Goal: Transaction & Acquisition: Purchase product/service

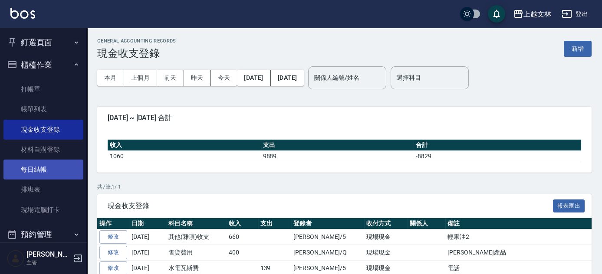
drag, startPoint x: 35, startPoint y: 168, endPoint x: 40, endPoint y: 170, distance: 5.5
click at [35, 168] on link "每日結帳" at bounding box center [43, 170] width 80 height 20
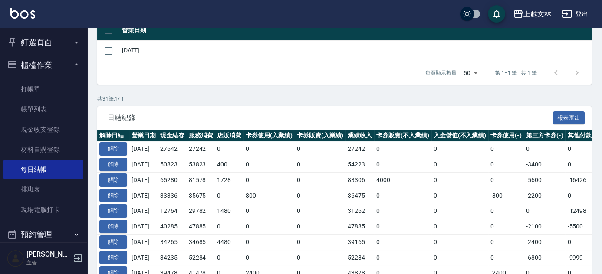
scroll to position [115, 0]
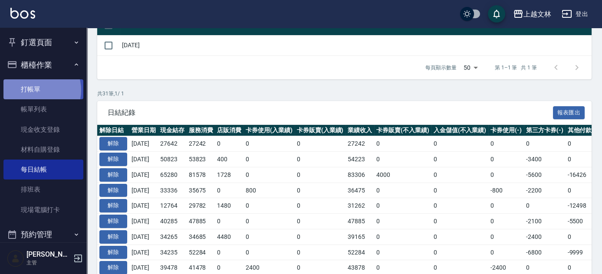
click at [35, 90] on link "打帳單" at bounding box center [43, 89] width 80 height 20
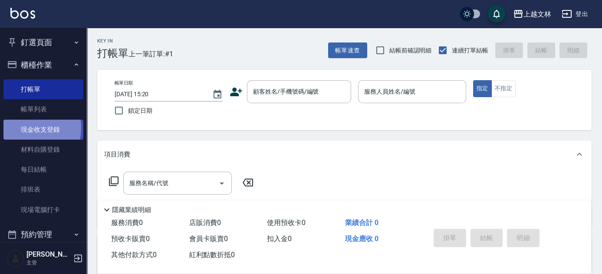
click at [27, 128] on link "現金收支登錄" at bounding box center [43, 130] width 80 height 20
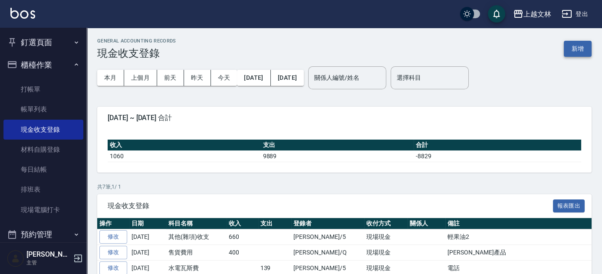
click at [566, 46] on button "新增" at bounding box center [577, 49] width 28 height 16
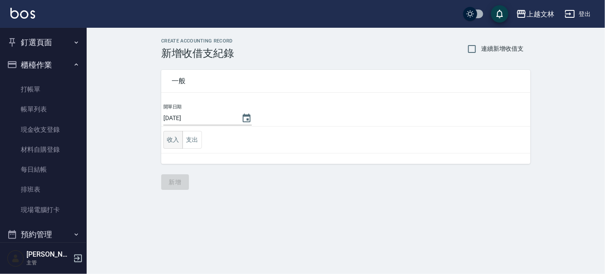
click at [165, 144] on button "收入" at bounding box center [174, 140] width 20 height 18
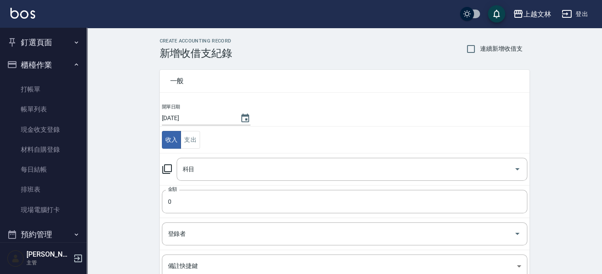
click at [162, 168] on icon at bounding box center [167, 169] width 10 height 10
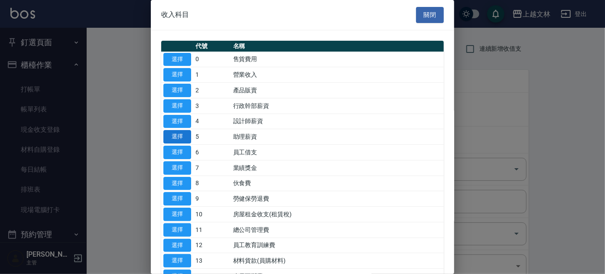
click at [174, 138] on button "選擇" at bounding box center [178, 136] width 28 height 13
type input "5 助理薪資"
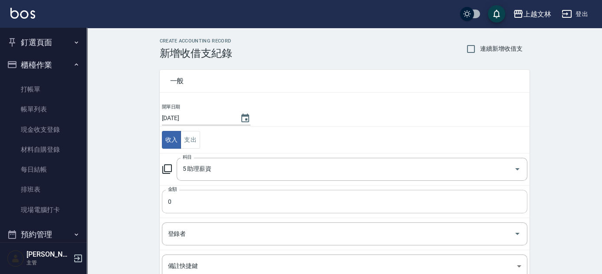
click at [182, 199] on input "0" at bounding box center [344, 201] width 365 height 23
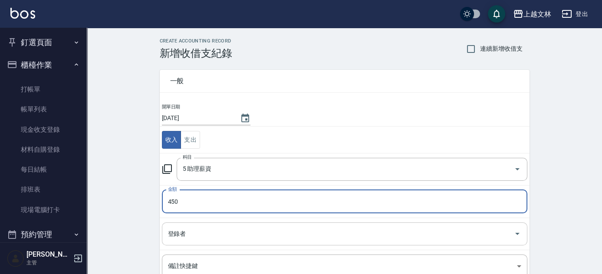
type input "450"
click at [210, 231] on input "登錄者" at bounding box center [338, 233] width 344 height 15
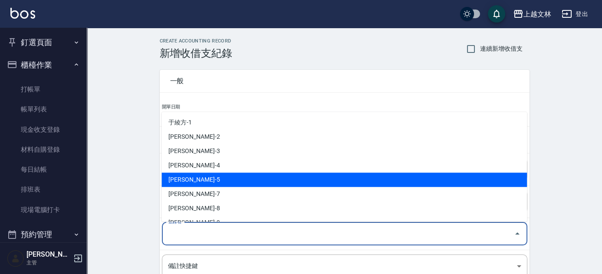
click at [204, 182] on li "[PERSON_NAME]-5" at bounding box center [343, 180] width 365 height 14
type input "[PERSON_NAME]-5"
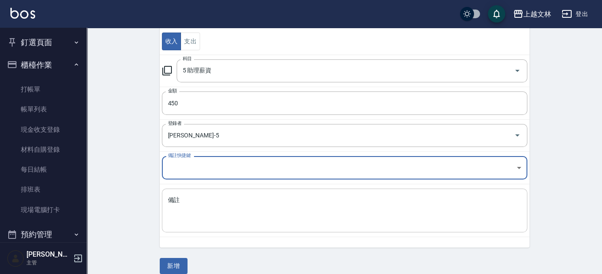
scroll to position [108, 0]
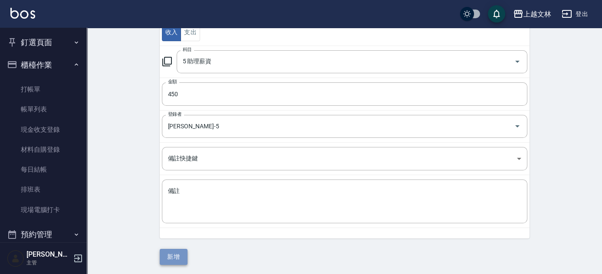
click at [173, 256] on button "新增" at bounding box center [174, 257] width 28 height 16
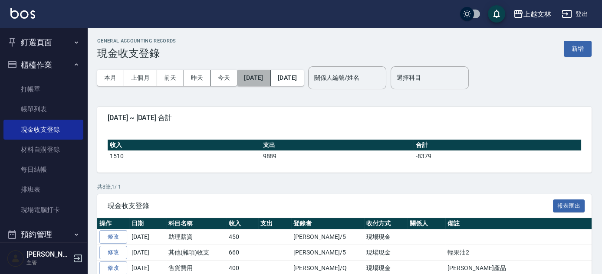
click at [261, 81] on button "[DATE]" at bounding box center [253, 78] width 33 height 16
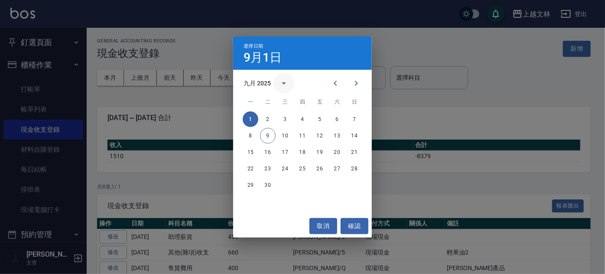
click at [284, 85] on icon "calendar view is open, switch to year view" at bounding box center [284, 83] width 10 height 10
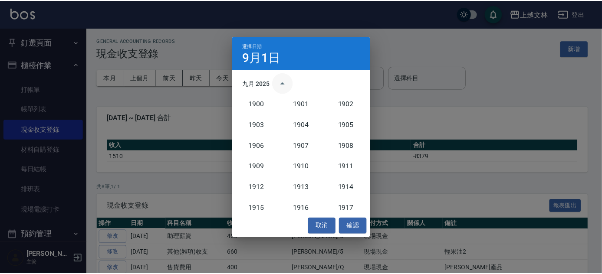
scroll to position [803, 0]
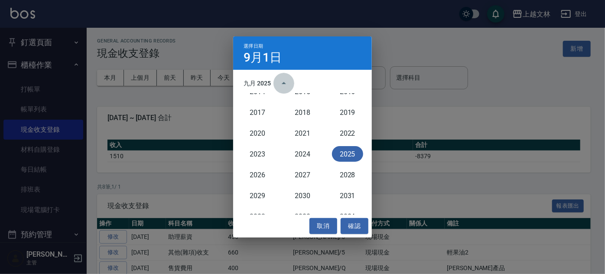
click at [284, 85] on icon "year view is open, switch to calendar view" at bounding box center [284, 83] width 10 height 10
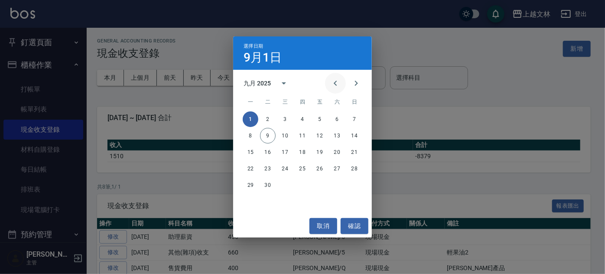
click at [334, 85] on icon "Previous month" at bounding box center [335, 83] width 10 height 10
click at [319, 120] on button "1" at bounding box center [320, 119] width 16 height 16
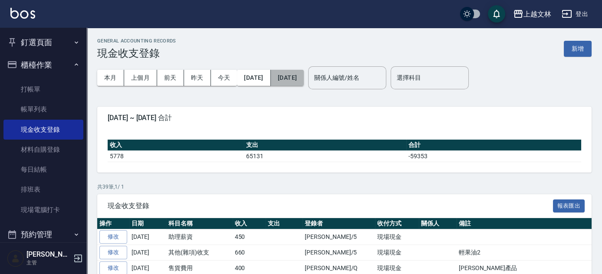
click at [304, 79] on button "[DATE]" at bounding box center [287, 78] width 33 height 16
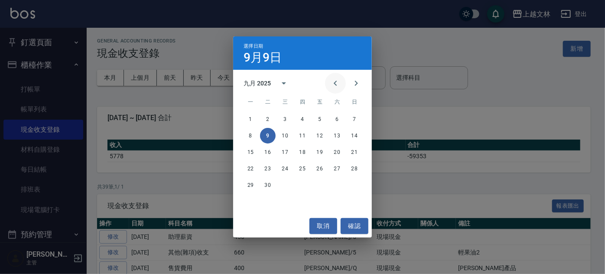
click at [336, 85] on icon "Previous month" at bounding box center [335, 83] width 10 height 10
click at [355, 187] on button "31" at bounding box center [355, 185] width 16 height 16
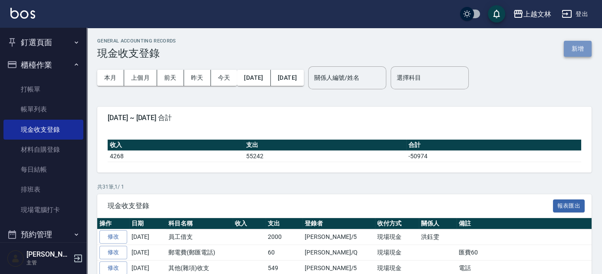
click at [572, 49] on button "新增" at bounding box center [577, 49] width 28 height 16
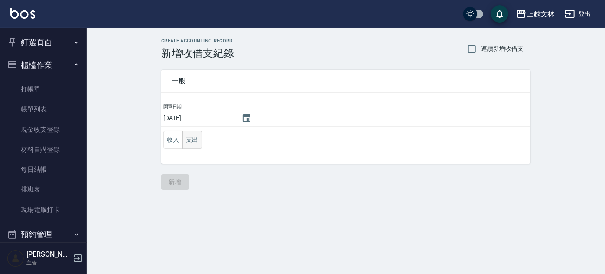
click at [196, 143] on button "支出" at bounding box center [193, 140] width 20 height 18
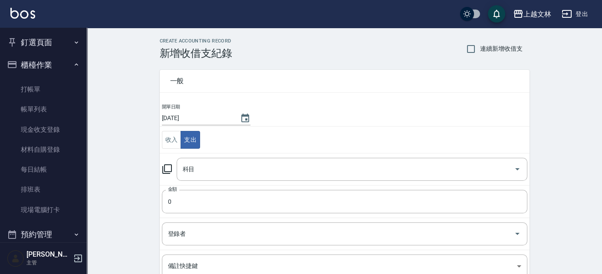
click at [165, 170] on icon at bounding box center [167, 169] width 10 height 10
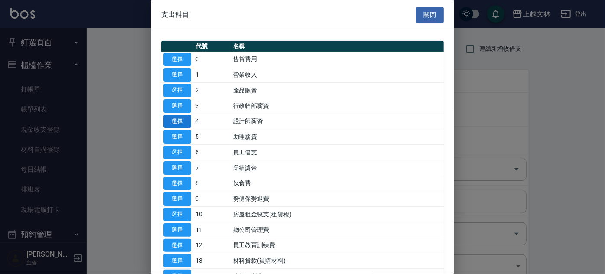
click at [186, 121] on button "選擇" at bounding box center [178, 121] width 28 height 13
type input "4 設計師薪資"
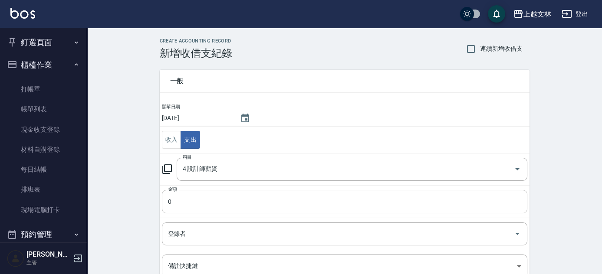
click at [207, 206] on input "0" at bounding box center [344, 201] width 365 height 23
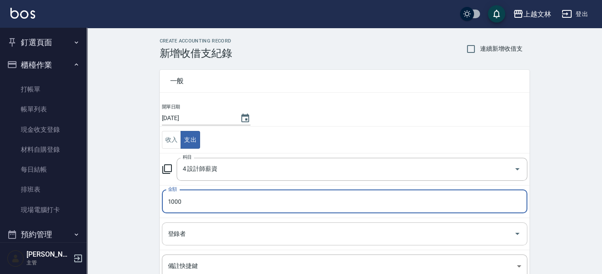
type input "1000"
click at [228, 233] on input "登錄者" at bounding box center [338, 233] width 344 height 15
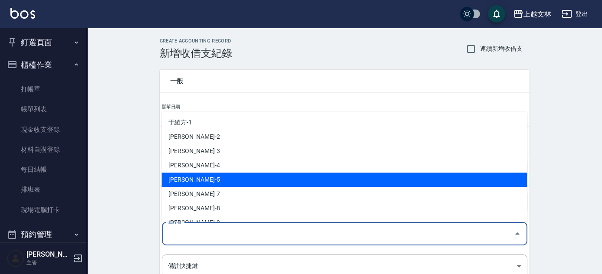
click at [226, 174] on li "[PERSON_NAME]-5" at bounding box center [343, 180] width 365 height 14
type input "[PERSON_NAME]-5"
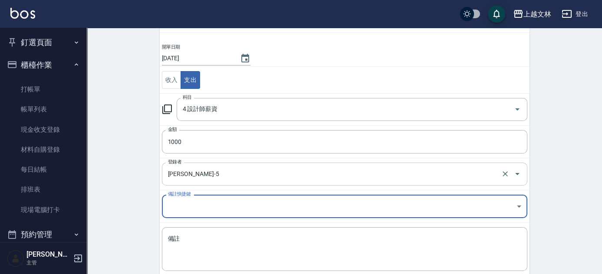
scroll to position [82, 0]
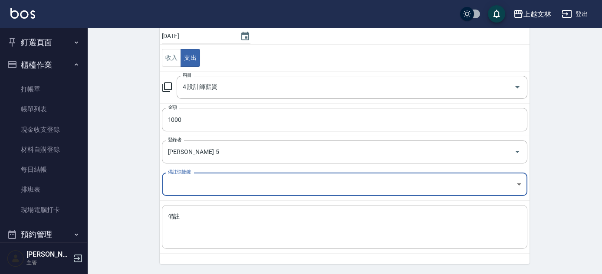
click at [219, 227] on textarea "備註" at bounding box center [344, 227] width 353 height 29
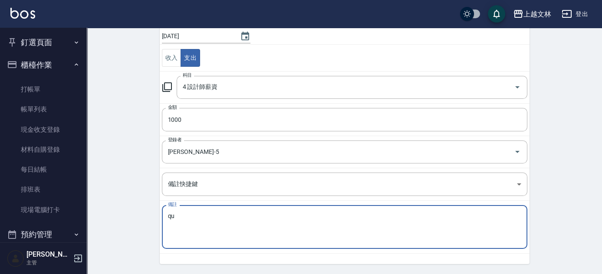
type textarea "q"
type textarea "館"
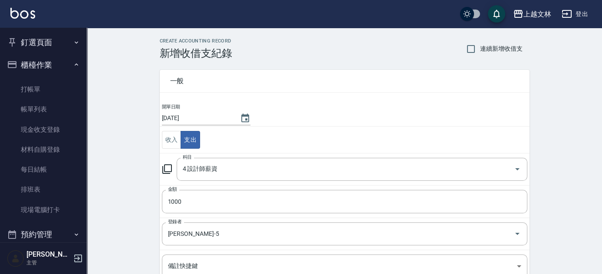
scroll to position [108, 0]
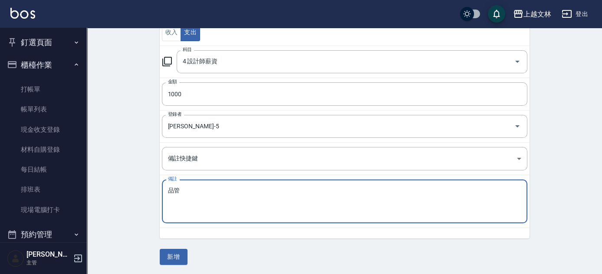
type textarea "品管"
click at [133, 209] on div "CREATE ACCOUNTING RECORD 新增收借支紀錄 連續新增收借支 一般 開單日期 [DATE] 收入 支出 科目 4 設計師薪資 科目 金額 …" at bounding box center [344, 97] width 515 height 355
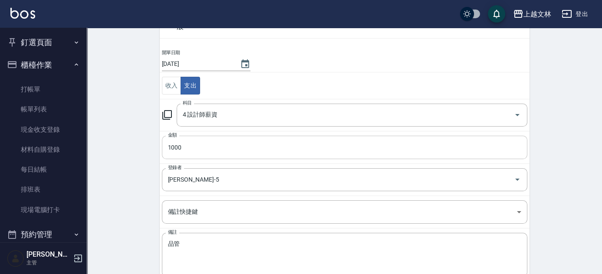
scroll to position [0, 0]
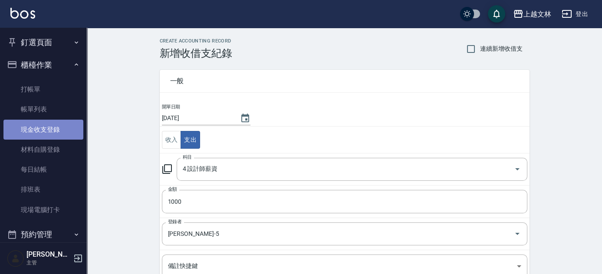
click at [45, 131] on link "現金收支登錄" at bounding box center [43, 130] width 80 height 20
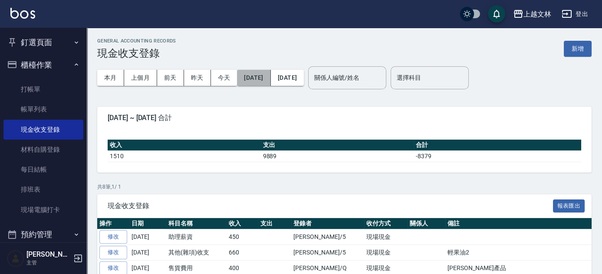
click at [268, 79] on button "[DATE]" at bounding box center [253, 78] width 33 height 16
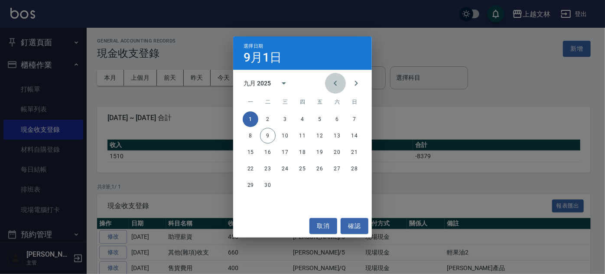
click at [333, 85] on icon "Previous month" at bounding box center [335, 83] width 10 height 10
click at [268, 113] on button "1" at bounding box center [268, 119] width 16 height 16
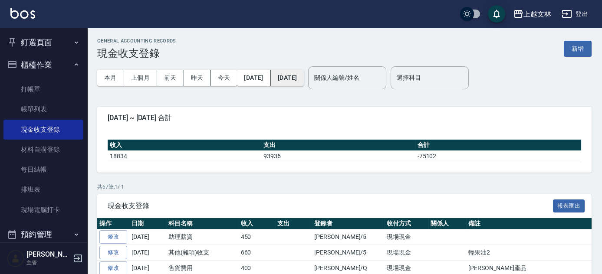
click at [304, 85] on button "[DATE]" at bounding box center [287, 78] width 33 height 16
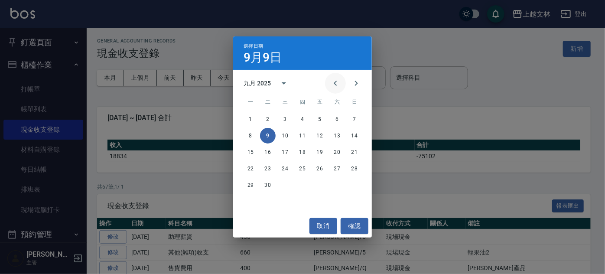
click at [332, 84] on icon "Previous month" at bounding box center [335, 83] width 10 height 10
click at [337, 82] on icon "Previous month" at bounding box center [335, 83] width 10 height 10
click at [299, 187] on button "31" at bounding box center [303, 185] width 16 height 16
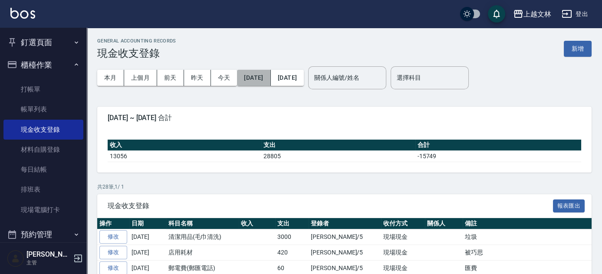
click at [270, 82] on button "[DATE]" at bounding box center [253, 78] width 33 height 16
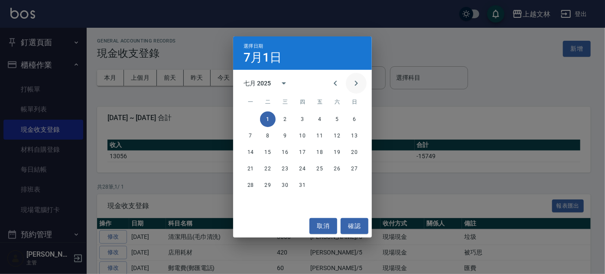
click at [357, 87] on icon "Next month" at bounding box center [356, 83] width 10 height 10
click at [315, 115] on button "1" at bounding box center [320, 119] width 16 height 16
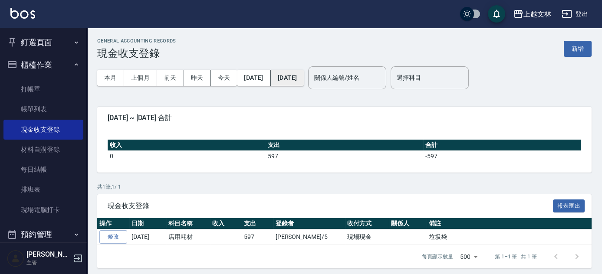
click at [304, 82] on button "[DATE]" at bounding box center [287, 78] width 33 height 16
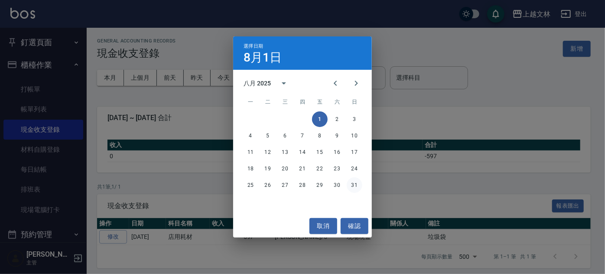
click at [351, 187] on button "31" at bounding box center [355, 185] width 16 height 16
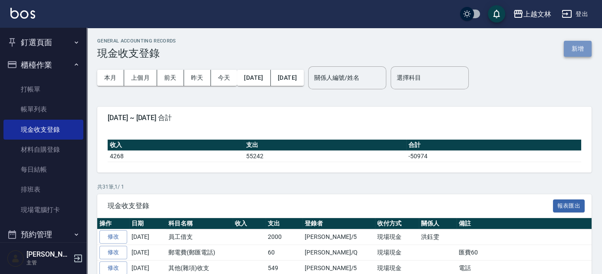
click at [577, 50] on button "新增" at bounding box center [577, 49] width 28 height 16
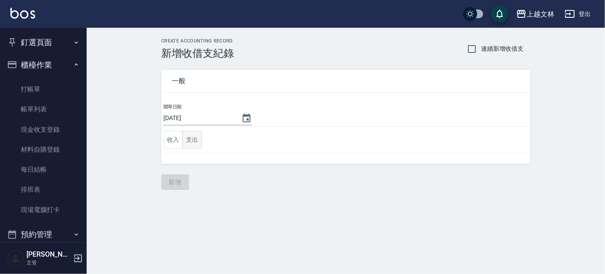
click at [196, 141] on button "支出" at bounding box center [193, 140] width 20 height 18
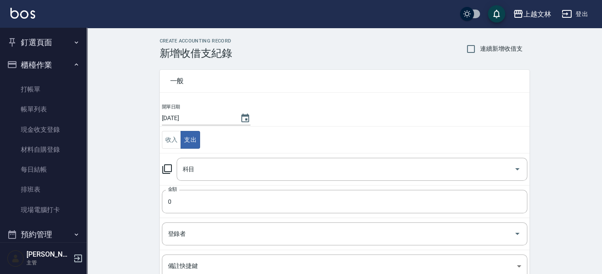
click at [170, 171] on icon at bounding box center [167, 169] width 10 height 10
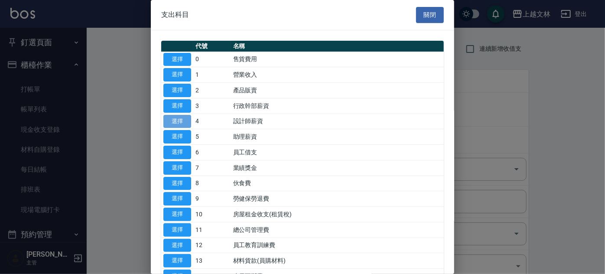
click at [181, 124] on button "選擇" at bounding box center [178, 121] width 28 height 13
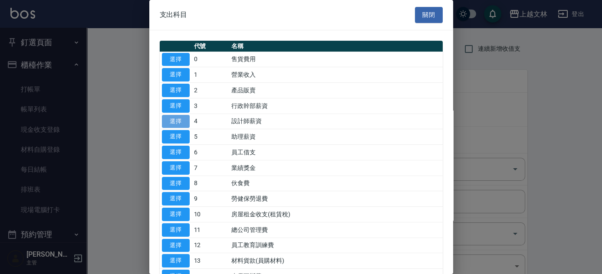
type input "4 設計師薪資"
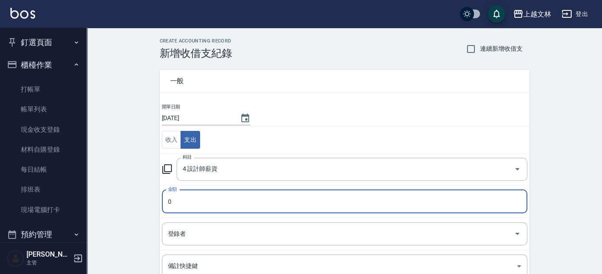
click at [199, 206] on input "0" at bounding box center [344, 201] width 365 height 23
type input "1000"
click at [209, 226] on input "登錄者" at bounding box center [338, 233] width 344 height 15
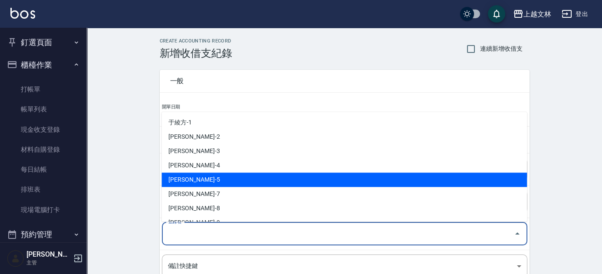
click at [195, 176] on li "[PERSON_NAME]-5" at bounding box center [343, 180] width 365 height 14
type input "[PERSON_NAME]-5"
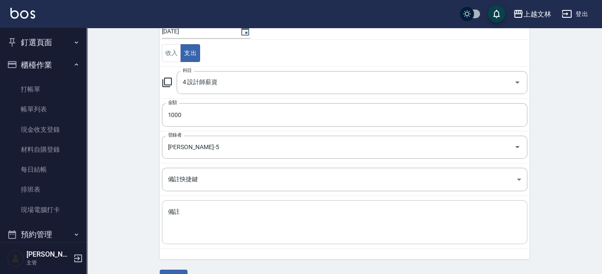
scroll to position [108, 0]
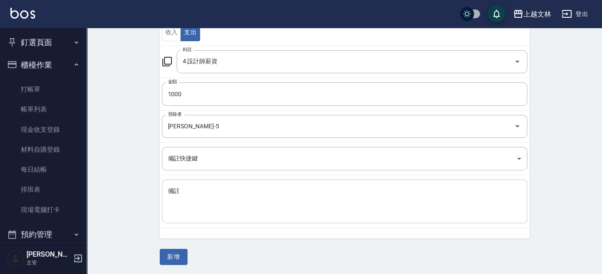
click at [214, 215] on div "x 備註" at bounding box center [344, 202] width 365 height 44
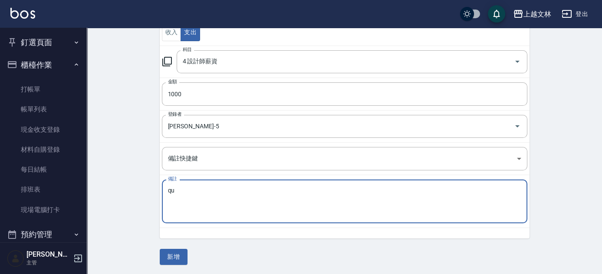
type textarea "q"
type textarea "品管7.8月"
click at [172, 256] on button "新增" at bounding box center [174, 257] width 28 height 16
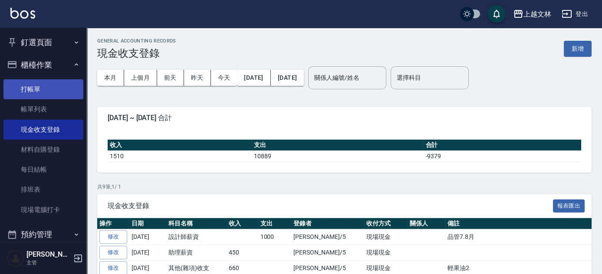
click at [44, 92] on link "打帳單" at bounding box center [43, 89] width 80 height 20
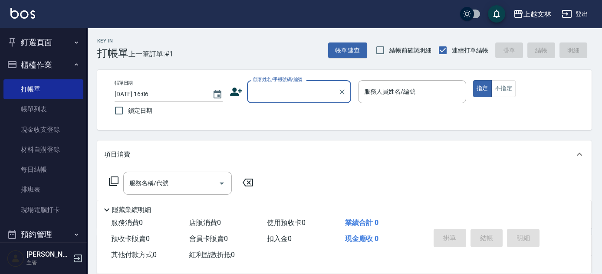
click at [46, 46] on button "釘選頁面" at bounding box center [43, 42] width 80 height 23
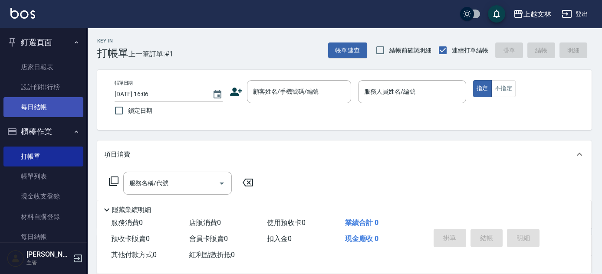
click at [52, 114] on link "每日結帳" at bounding box center [43, 107] width 80 height 20
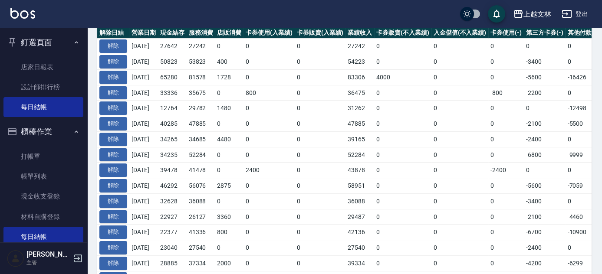
scroll to position [197, 0]
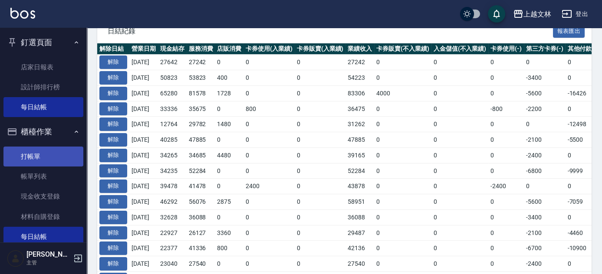
click at [36, 155] on link "打帳單" at bounding box center [43, 157] width 80 height 20
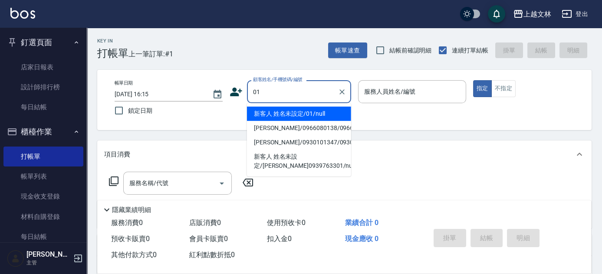
type input "新客人 姓名未設定/01/null"
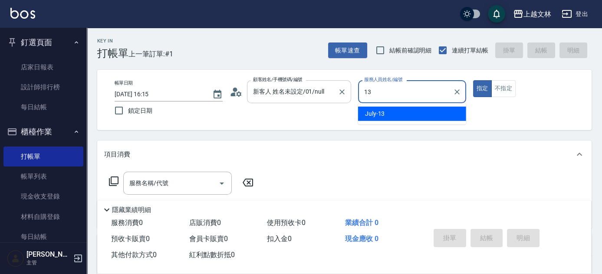
type input "13"
type button "true"
type input "July-13"
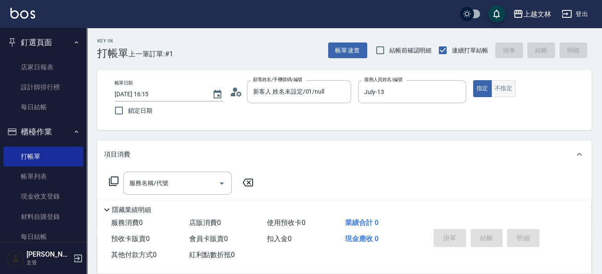
click at [497, 92] on button "不指定" at bounding box center [503, 88] width 24 height 17
click at [186, 182] on input "服務名稱/代號" at bounding box center [171, 183] width 88 height 15
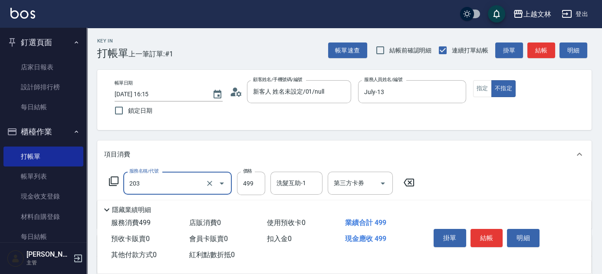
type input "B級洗+剪(203)"
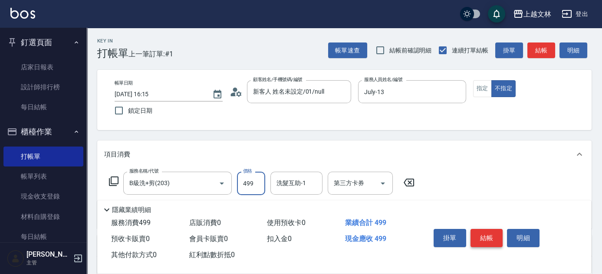
click at [494, 233] on button "結帳" at bounding box center [486, 238] width 33 height 18
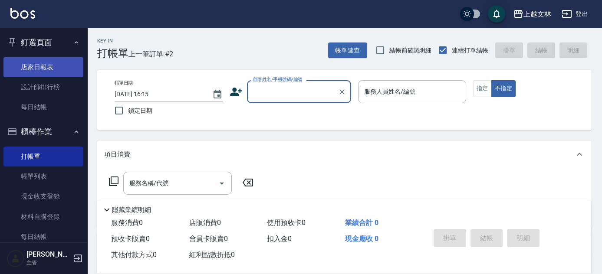
click at [30, 67] on link "店家日報表" at bounding box center [43, 67] width 80 height 20
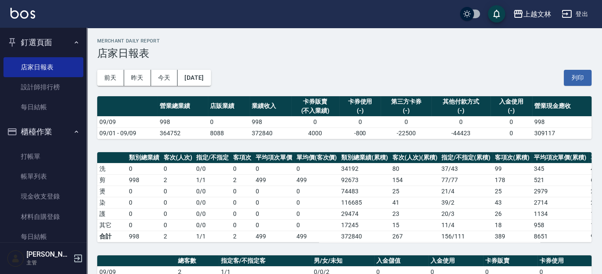
click at [210, 84] on button "[DATE]" at bounding box center [193, 78] width 33 height 16
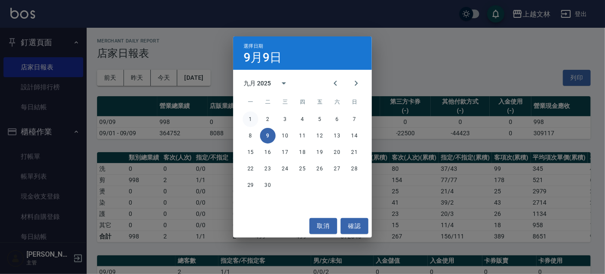
click at [249, 120] on button "1" at bounding box center [251, 119] width 16 height 16
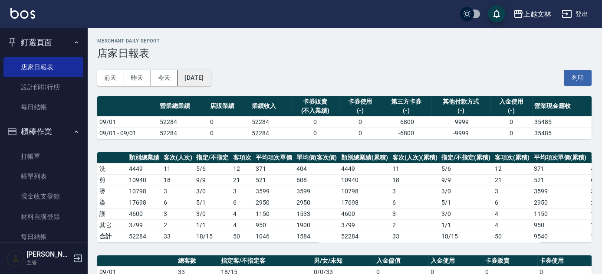
click at [210, 80] on button "[DATE]" at bounding box center [193, 78] width 33 height 16
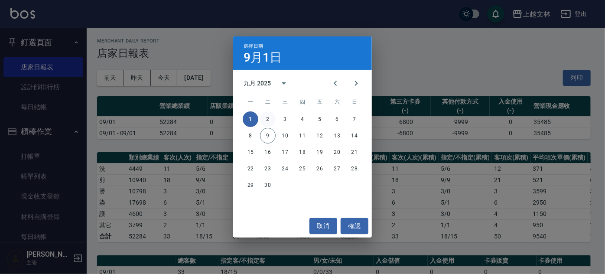
click at [266, 121] on button "2" at bounding box center [268, 119] width 16 height 16
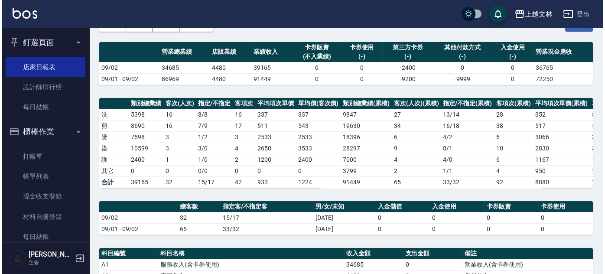
scroll to position [39, 0]
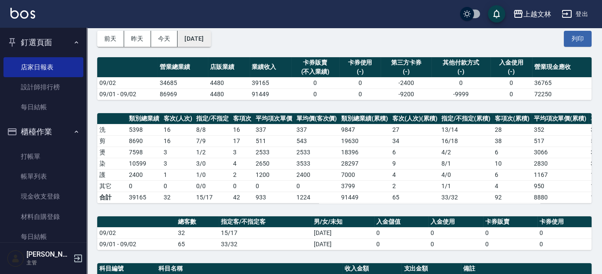
click at [210, 39] on button "[DATE]" at bounding box center [193, 39] width 33 height 16
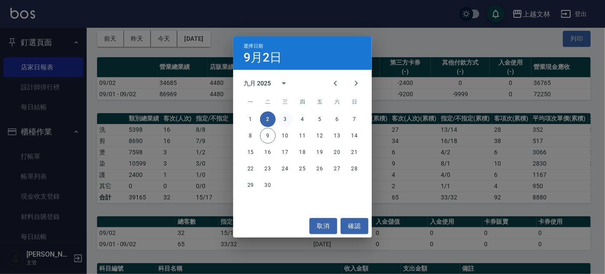
click at [286, 122] on button "3" at bounding box center [286, 119] width 16 height 16
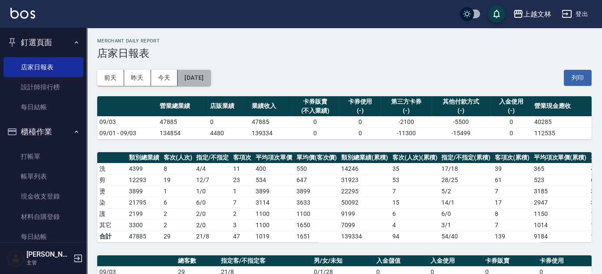
click at [210, 77] on button "[DATE]" at bounding box center [193, 78] width 33 height 16
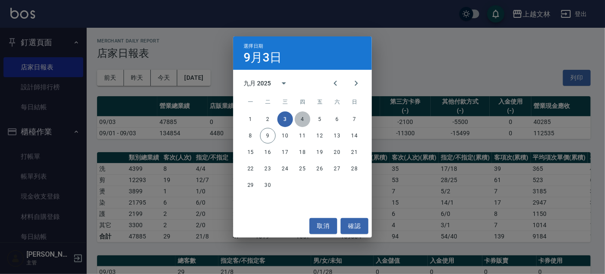
click at [304, 121] on button "4" at bounding box center [303, 119] width 16 height 16
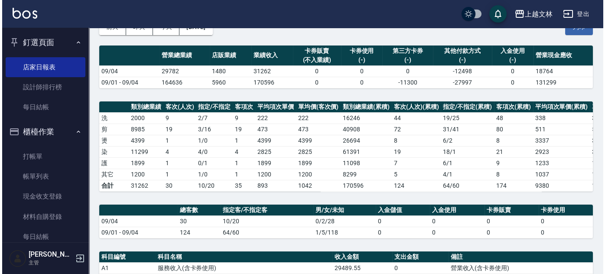
scroll to position [39, 0]
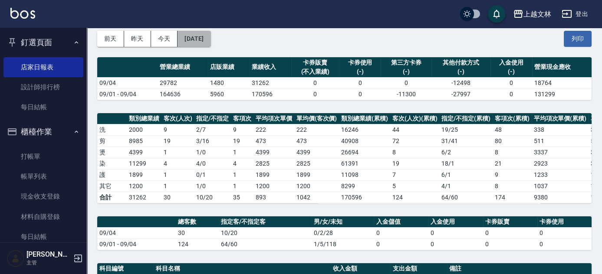
click at [210, 42] on button "[DATE]" at bounding box center [193, 39] width 33 height 16
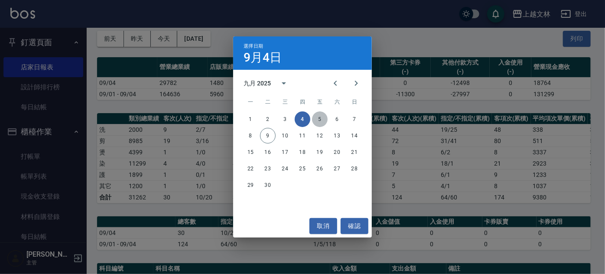
click at [320, 123] on button "5" at bounding box center [320, 119] width 16 height 16
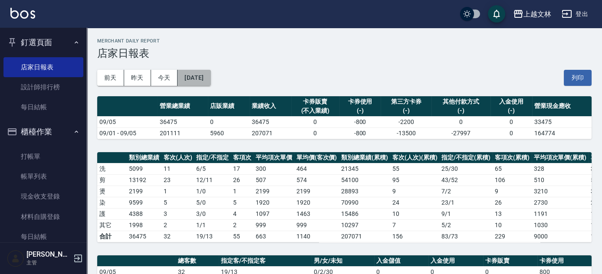
click at [210, 80] on button "[DATE]" at bounding box center [193, 78] width 33 height 16
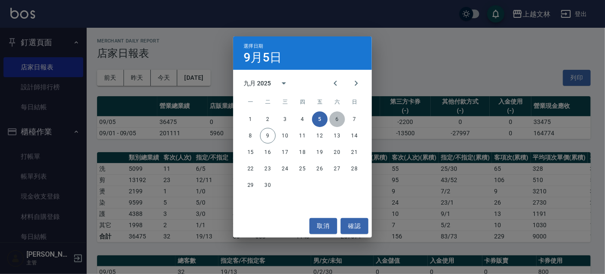
click at [337, 120] on button "6" at bounding box center [338, 119] width 16 height 16
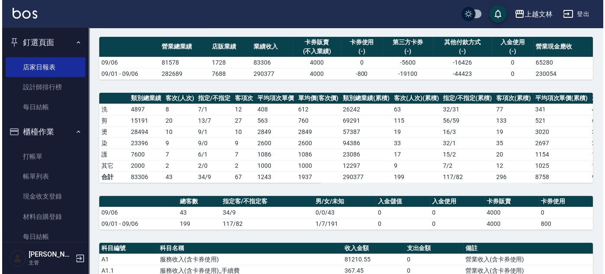
scroll to position [39, 0]
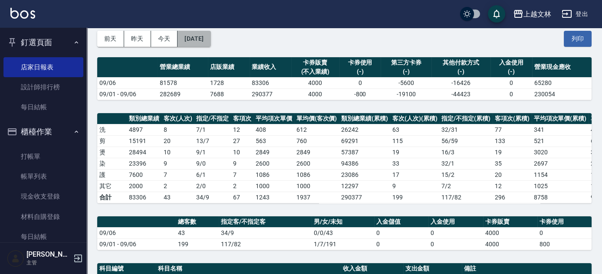
click at [210, 37] on button "[DATE]" at bounding box center [193, 39] width 33 height 16
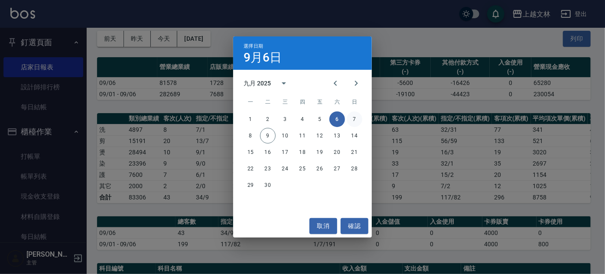
click at [353, 120] on button "7" at bounding box center [355, 119] width 16 height 16
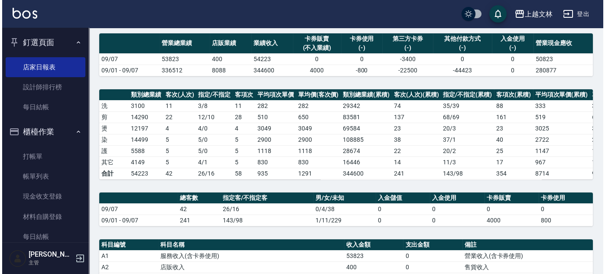
scroll to position [39, 0]
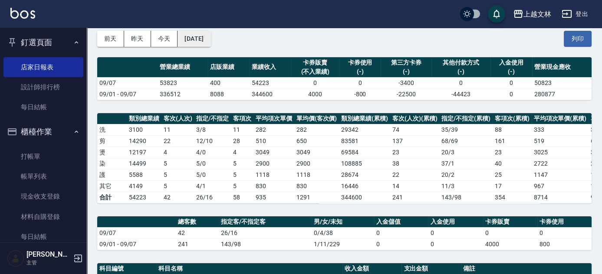
click at [210, 42] on button "[DATE]" at bounding box center [193, 39] width 33 height 16
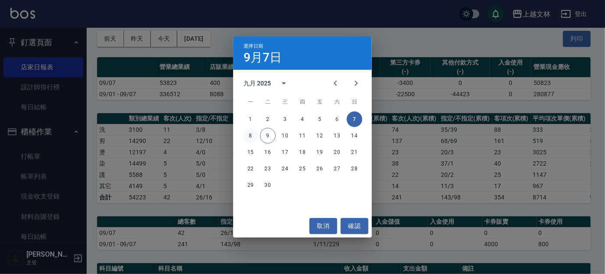
click at [250, 135] on button "8" at bounding box center [251, 136] width 16 height 16
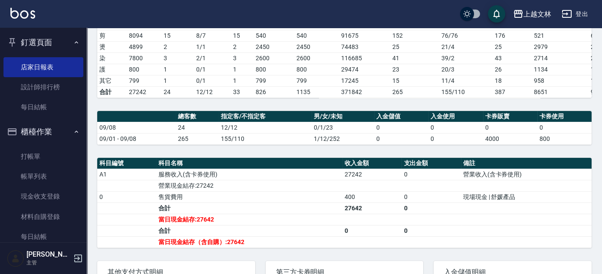
scroll to position [157, 0]
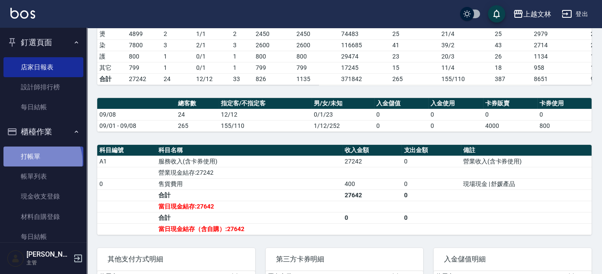
click at [39, 161] on link "打帳單" at bounding box center [43, 157] width 80 height 20
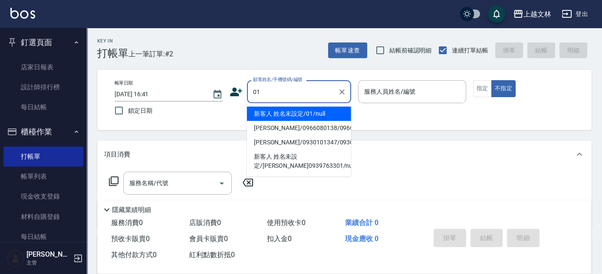
type input "01"
type input "5"
type input "新客人 姓名未設定/01/null"
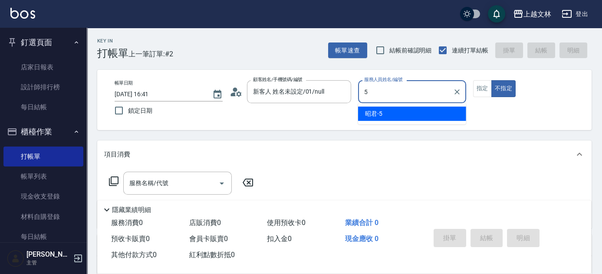
type input "5"
type button "false"
type input "昭君-5"
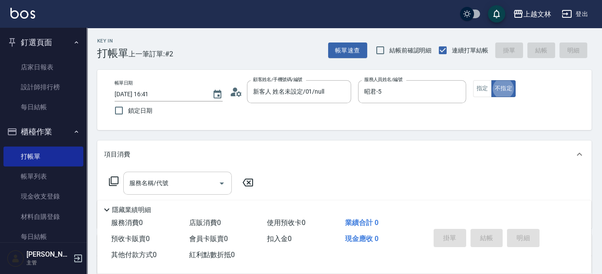
click at [199, 187] on input "服務名稱/代號" at bounding box center [171, 183] width 88 height 15
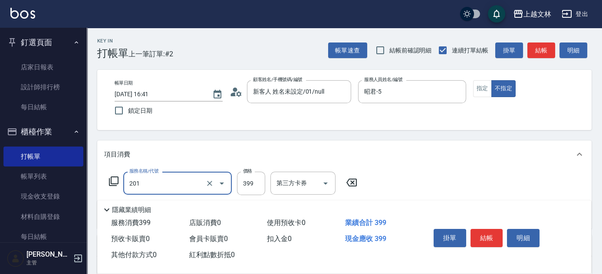
type input "B級單剪(201)"
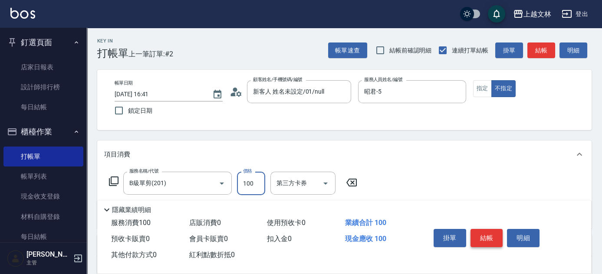
type input "100"
click at [481, 237] on button "結帳" at bounding box center [486, 238] width 33 height 18
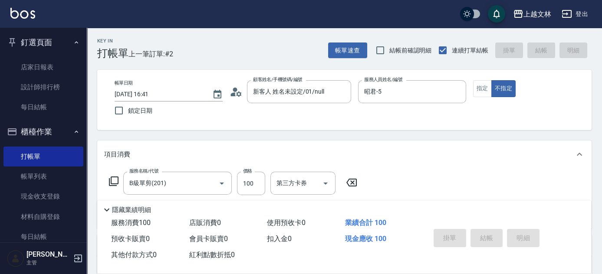
type input "[DATE] 16:42"
